Goal: Purchase product/service

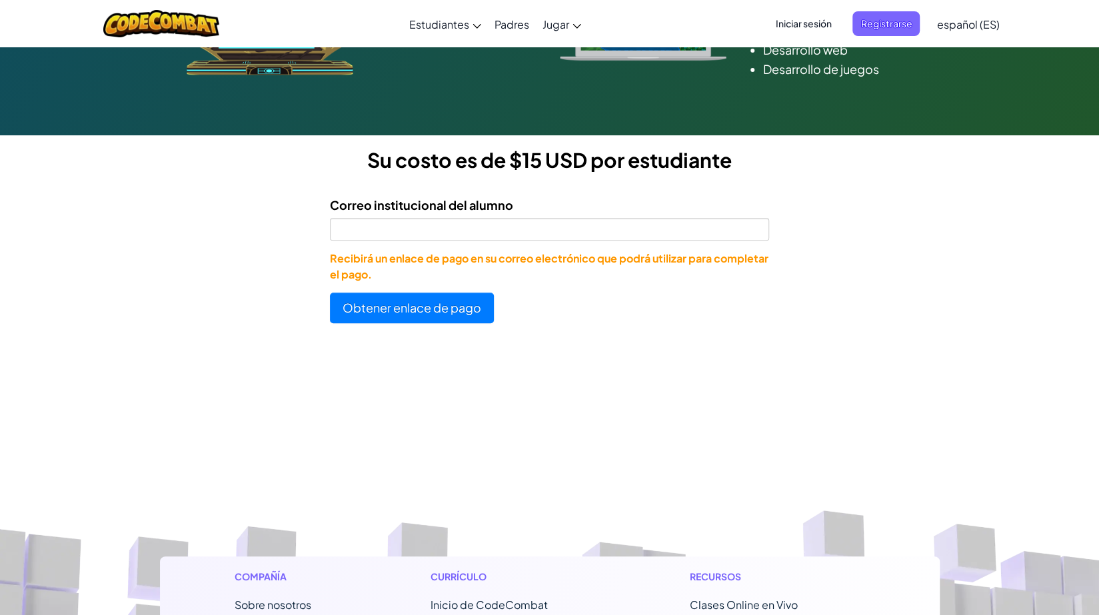
scroll to position [320, 0]
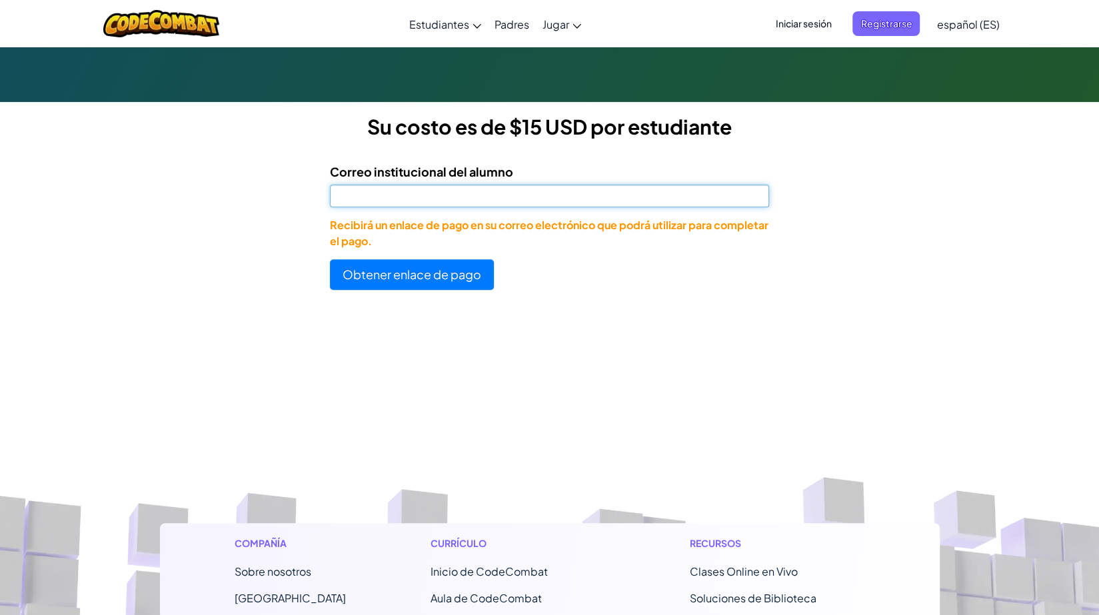
click at [421, 194] on input "Correo institucional del alumno" at bounding box center [550, 196] width 440 height 23
type input "[EMAIL_ADDRESS][DOMAIN_NAME]"
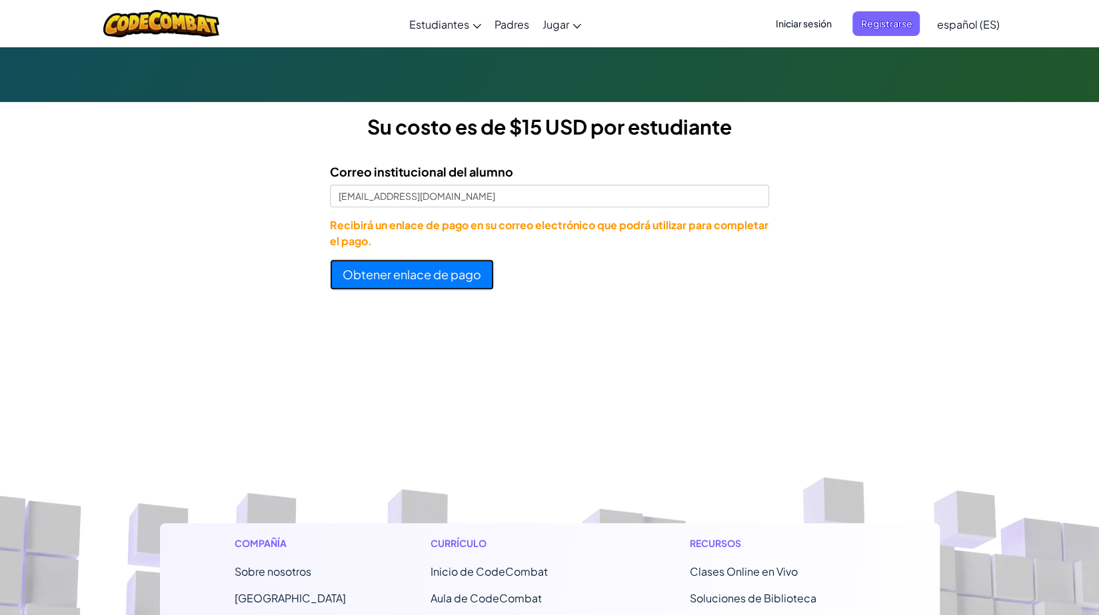
click at [443, 280] on button "Obtener enlace de pago" at bounding box center [412, 274] width 164 height 31
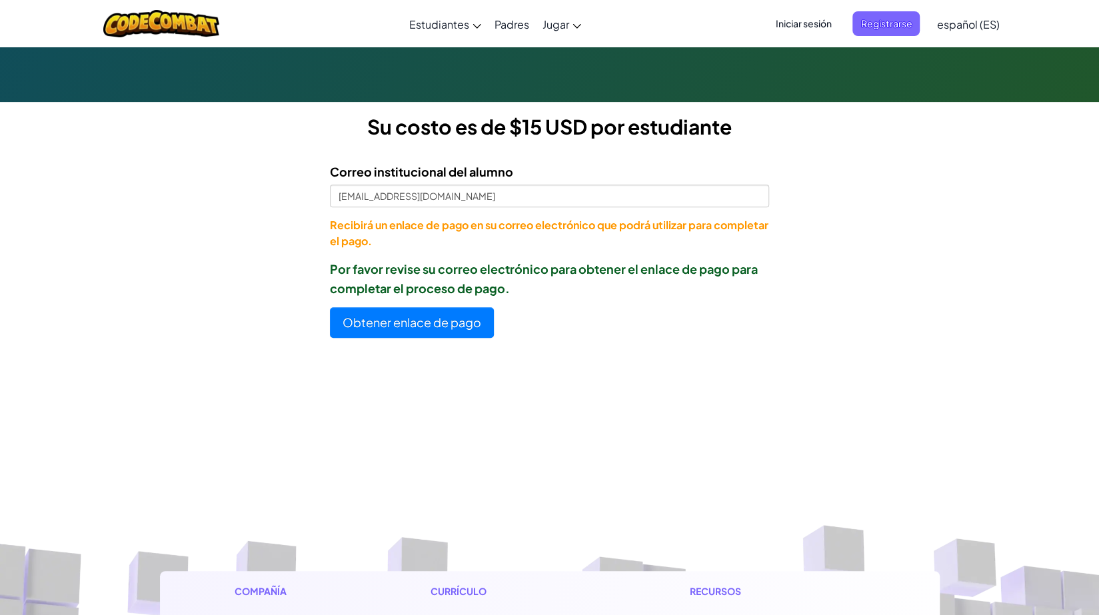
click at [443, 280] on p "Por favor revise su correo electrónico para obtener el enlace de pago para comp…" at bounding box center [550, 278] width 440 height 39
click at [424, 336] on button "Obtener enlace de pago" at bounding box center [412, 322] width 164 height 31
click at [407, 170] on label "Correo institucional del alumno" at bounding box center [421, 171] width 183 height 19
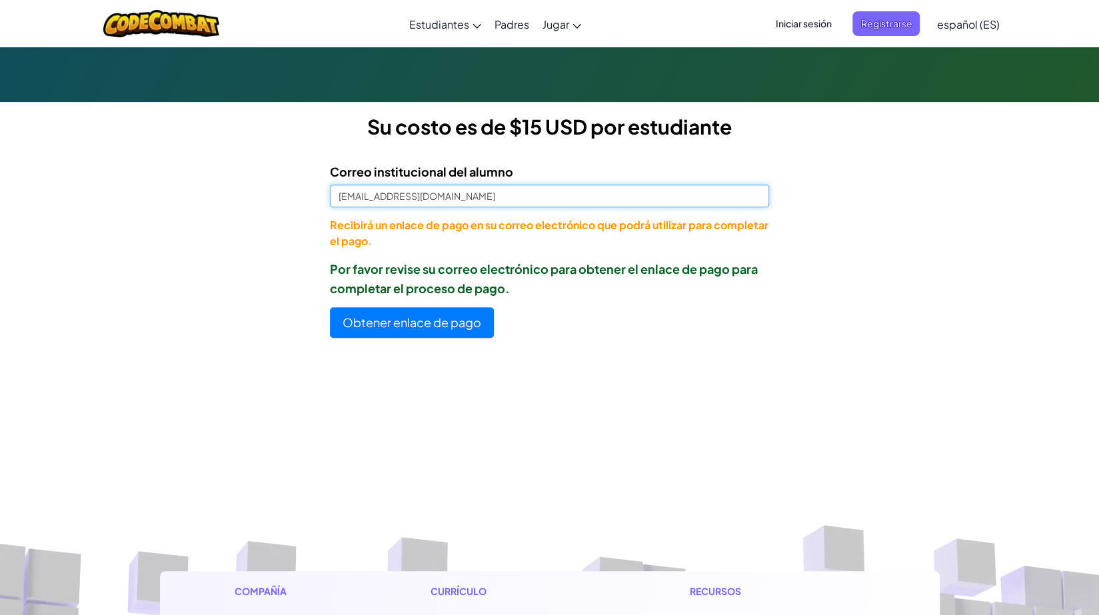
click at [407, 185] on input "[EMAIL_ADDRESS][DOMAIN_NAME]" at bounding box center [550, 196] width 440 height 23
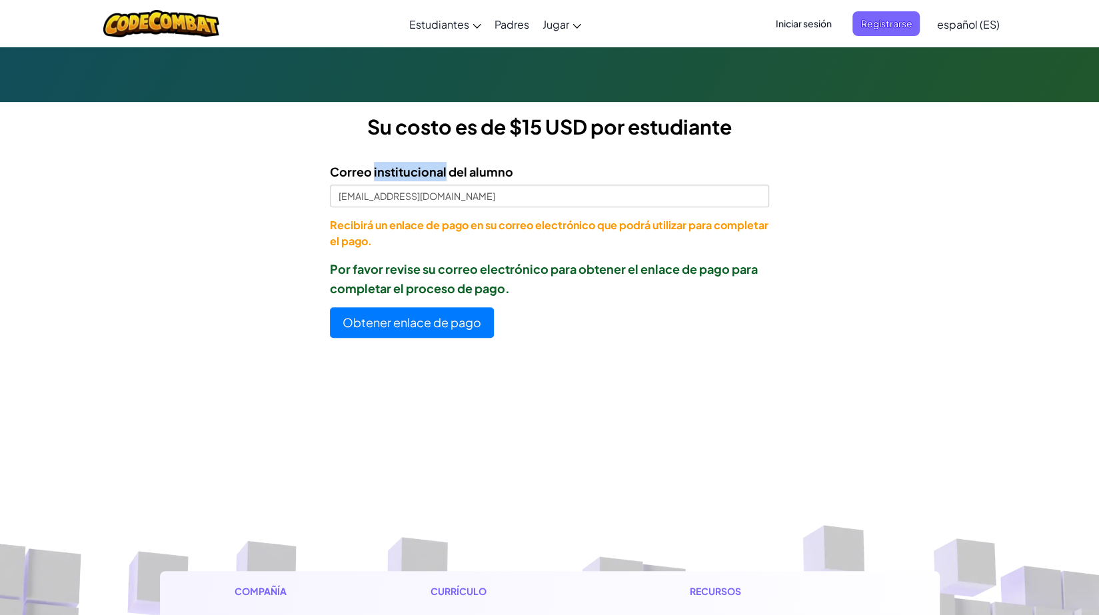
drag, startPoint x: 407, startPoint y: 170, endPoint x: 379, endPoint y: 237, distance: 72.7
click at [379, 237] on div "Correo institucional del alumno [EMAIL_ADDRESS][DOMAIN_NAME] Recibirá un enlace…" at bounding box center [550, 205] width 440 height 87
drag, startPoint x: 358, startPoint y: 178, endPoint x: 415, endPoint y: 179, distance: 56.7
drag, startPoint x: 415, startPoint y: 179, endPoint x: 164, endPoint y: 313, distance: 283.9
click at [164, 313] on form "Correo institucional del alumno [EMAIL_ADDRESS][DOMAIN_NAME] Recibirá un enlace…" at bounding box center [384, 245] width 769 height 186
